Goal: Navigation & Orientation: Go to known website

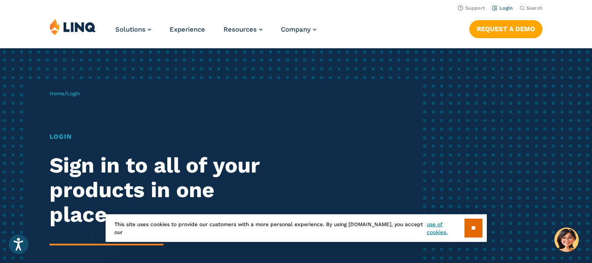
click at [506, 10] on link "Login" at bounding box center [502, 8] width 21 height 6
click at [499, 11] on link "Login" at bounding box center [502, 8] width 21 height 6
click at [496, 6] on link "Login" at bounding box center [502, 8] width 21 height 6
